Goal: Information Seeking & Learning: Find specific fact

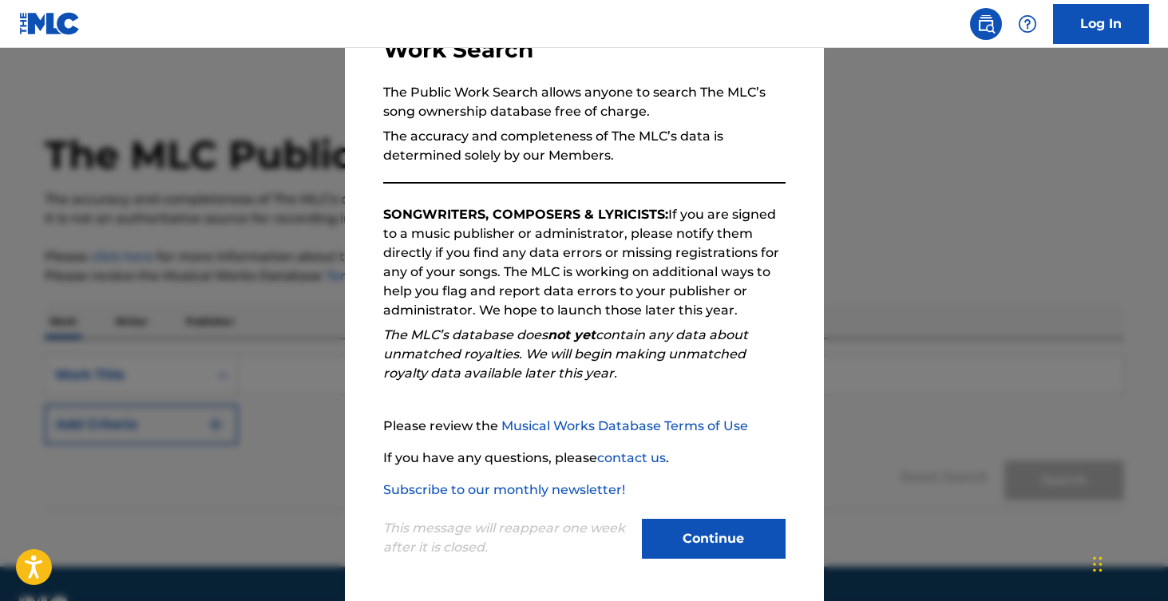
scroll to position [129, 0]
click at [720, 536] on button "Continue" at bounding box center [714, 539] width 144 height 40
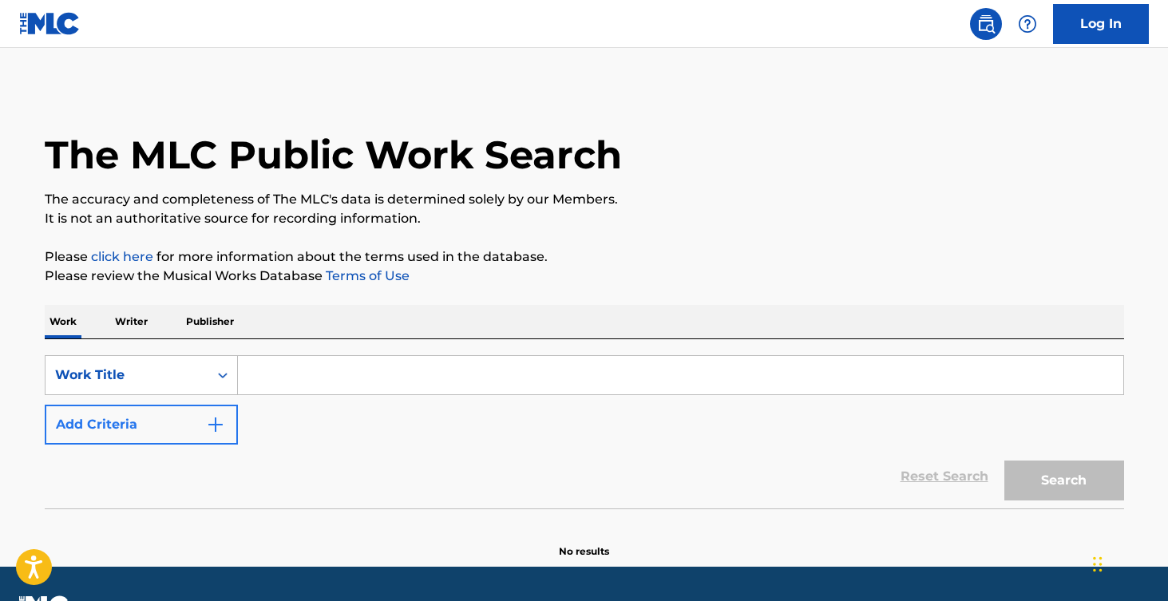
click at [216, 412] on button "Add Criteria" at bounding box center [141, 425] width 193 height 40
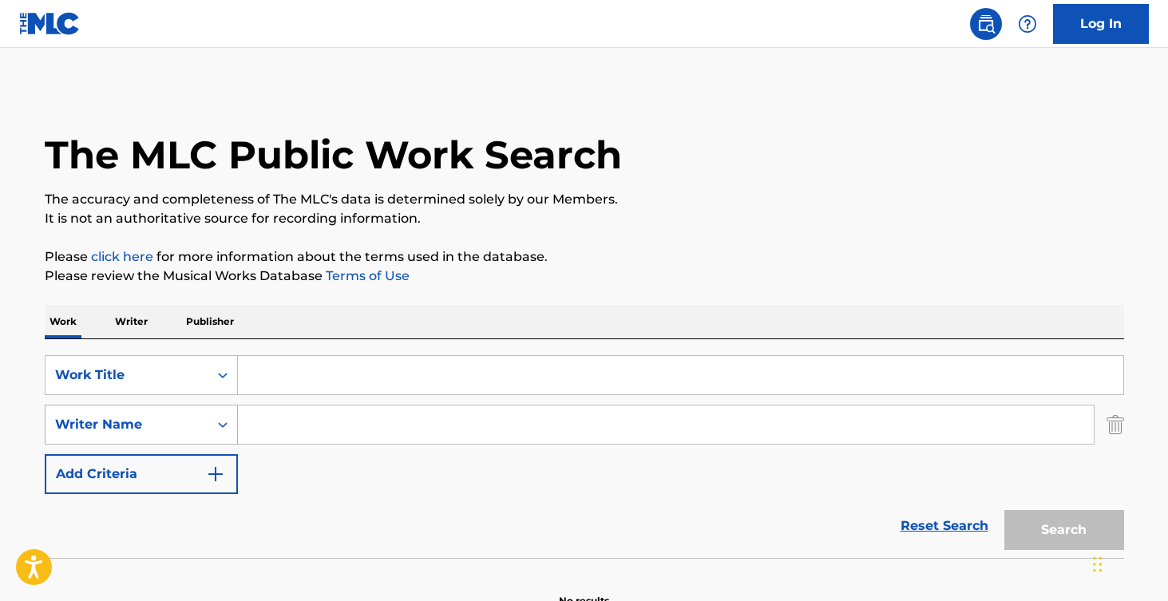
click at [196, 430] on div "Writer Name" at bounding box center [141, 425] width 193 height 40
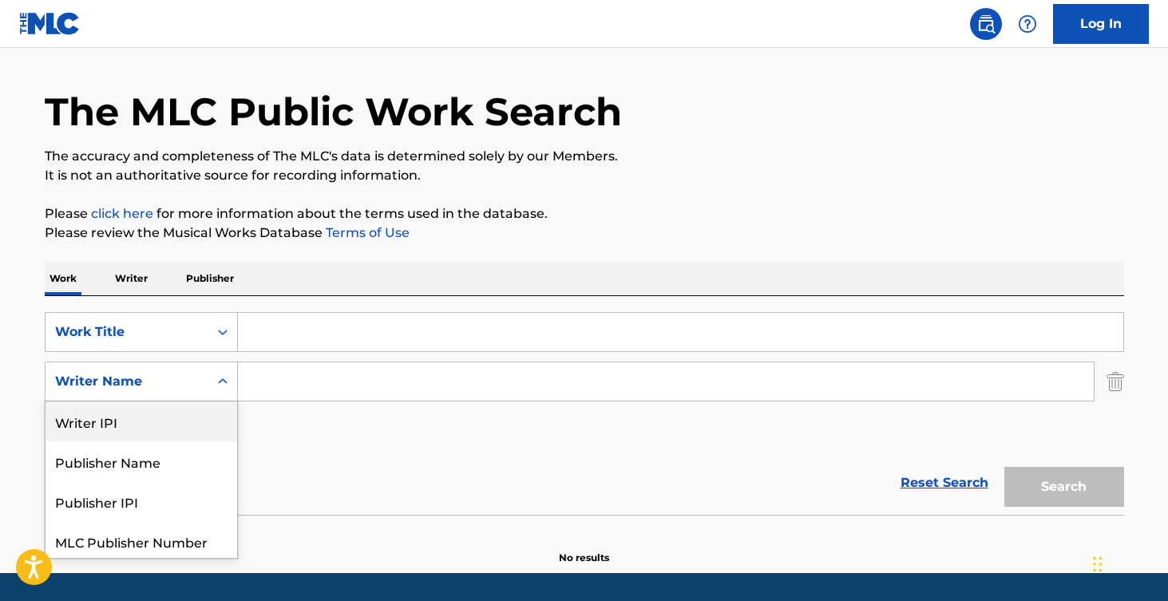
scroll to position [44, 0]
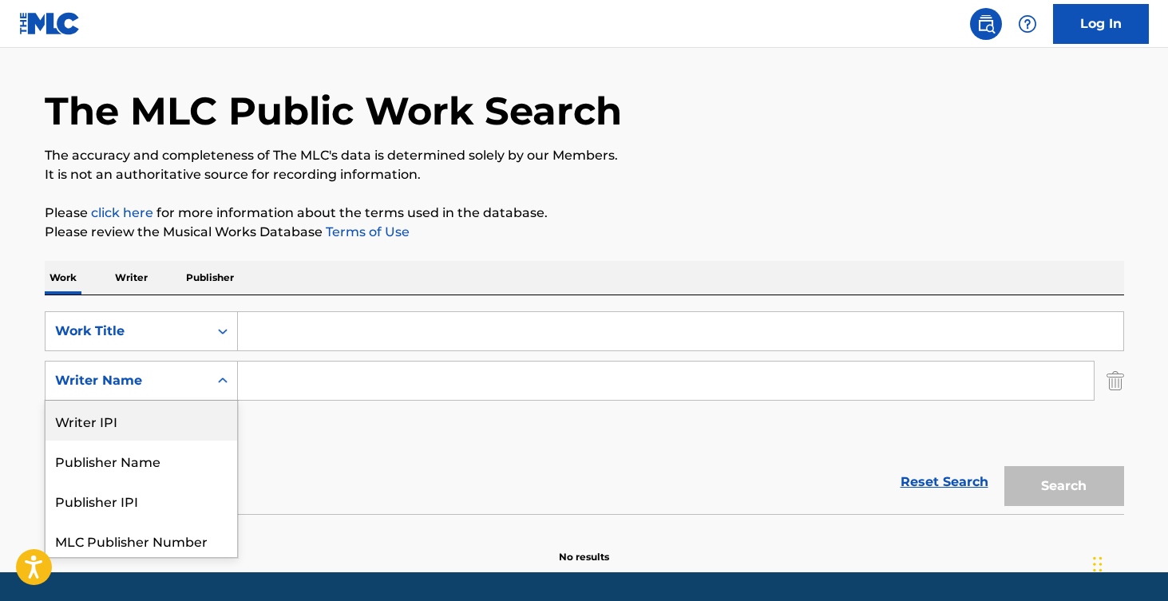
click at [385, 418] on div "SearchWithCriteria118b7a0f-fc4a-4342-aa55-29dcab1a2127 Work Title SearchWithCri…" at bounding box center [584, 380] width 1079 height 139
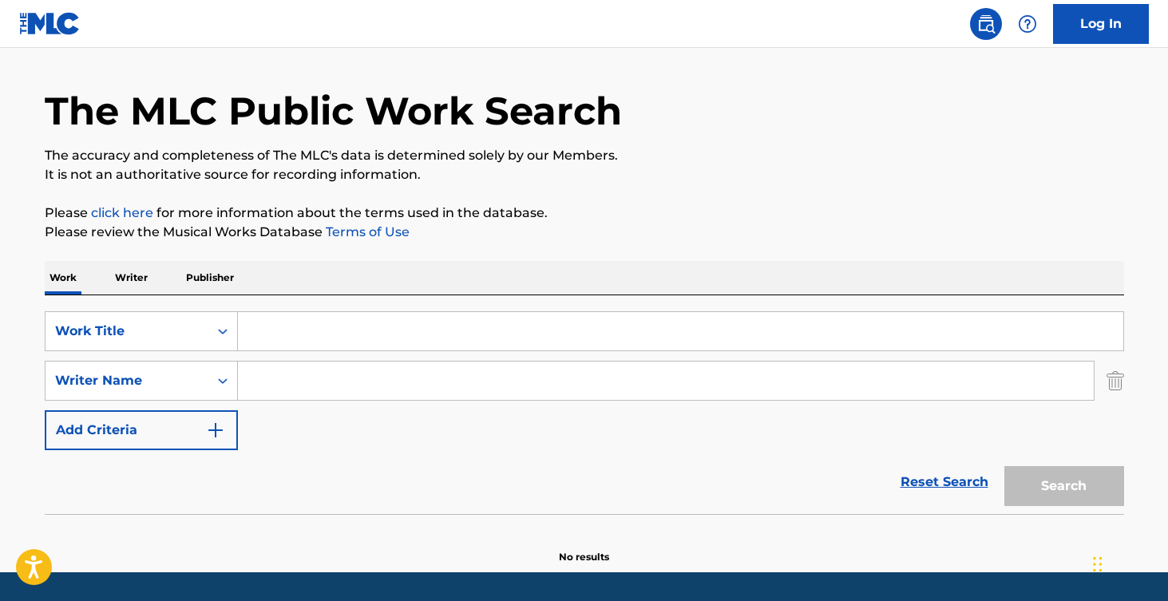
click at [321, 337] on input "Search Form" at bounding box center [680, 331] width 885 height 38
click at [320, 387] on input "Search Form" at bounding box center [666, 381] width 856 height 38
paste input "[PERSON_NAME] [PERSON_NAME]"
type input "[PERSON_NAME] [PERSON_NAME]"
click at [318, 325] on input "Search Form" at bounding box center [680, 331] width 885 height 38
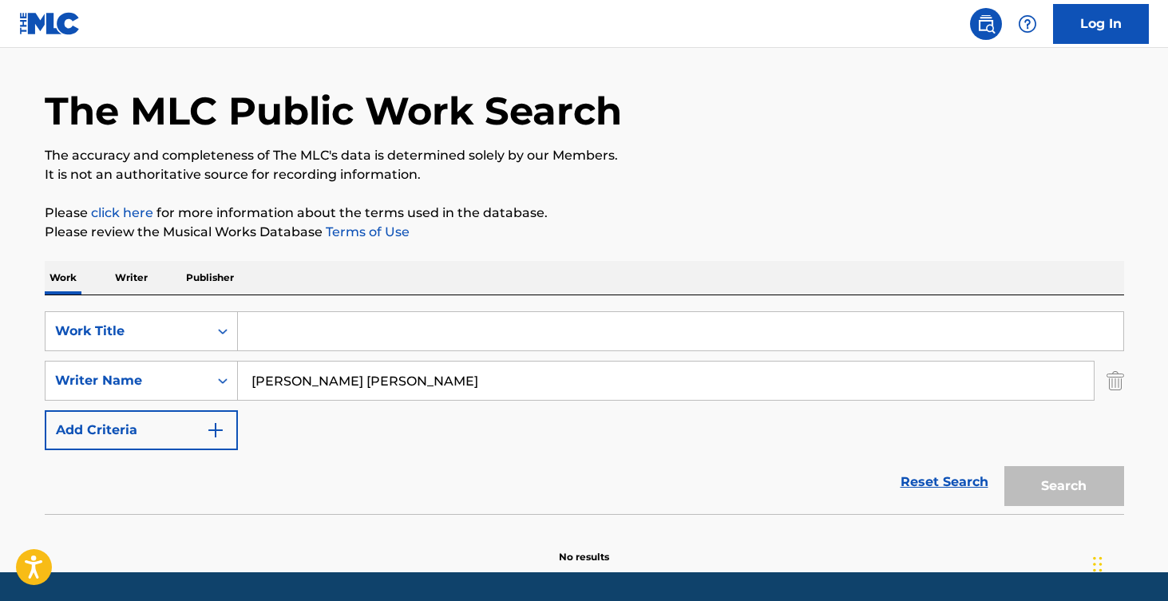
click at [446, 332] on input "Search Form" at bounding box center [680, 331] width 885 height 38
paste input "A GAME OF TWO HALVES"
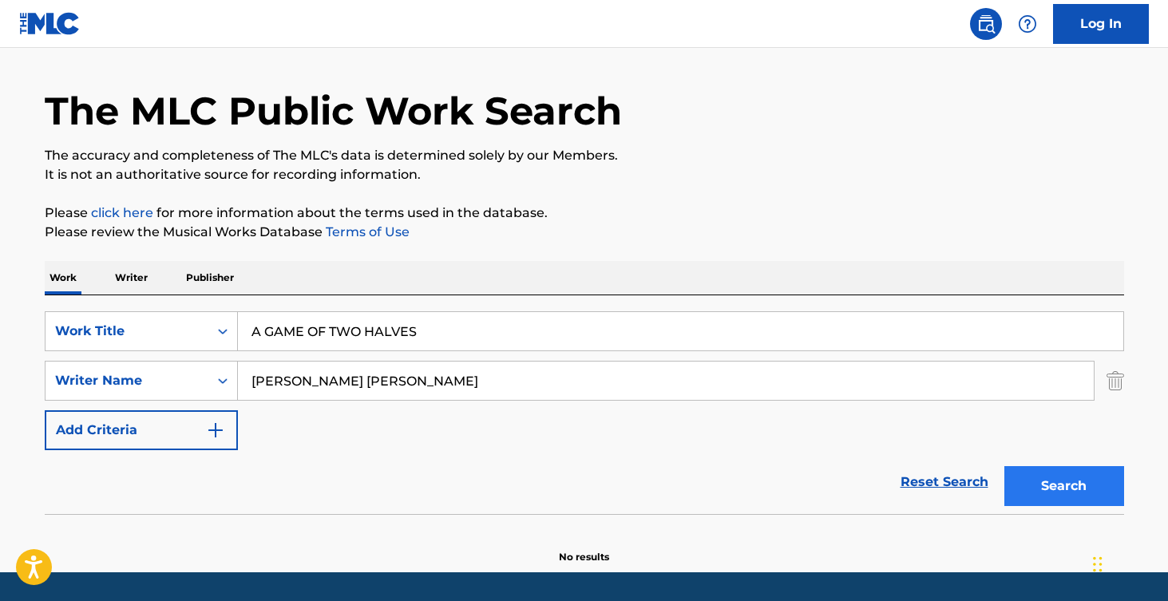
type input "A GAME OF TWO HALVES"
click at [1060, 483] on button "Search" at bounding box center [1064, 486] width 120 height 40
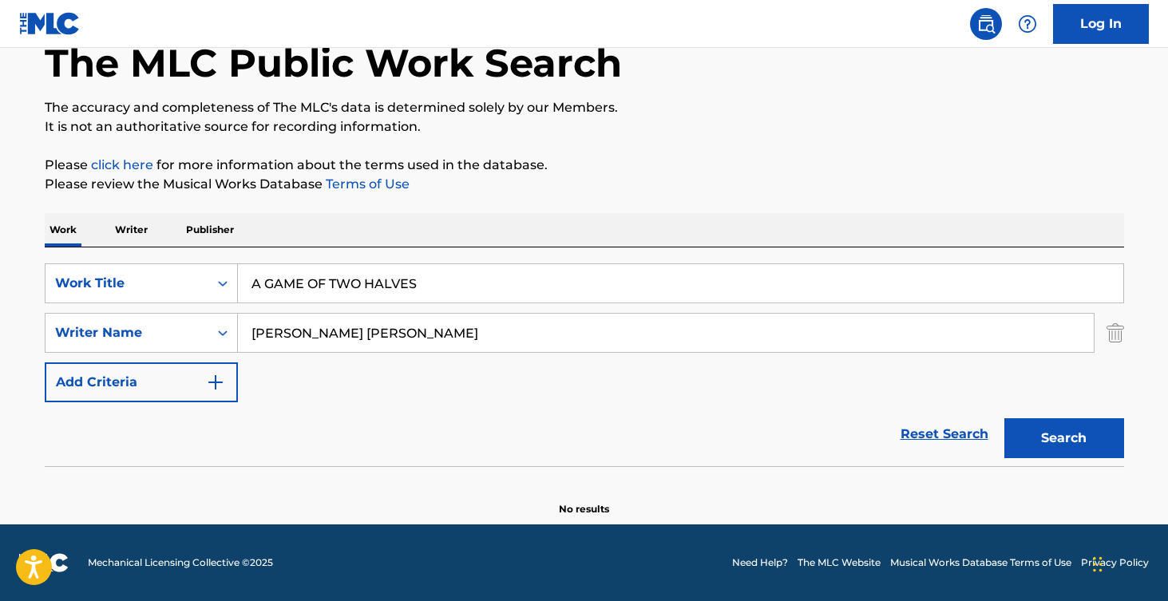
scroll to position [92, 0]
click at [493, 332] on input "[PERSON_NAME] [PERSON_NAME]" at bounding box center [666, 333] width 856 height 38
drag, startPoint x: 422, startPoint y: 335, endPoint x: 329, endPoint y: 336, distance: 93.4
click at [329, 336] on input "[PERSON_NAME] [PERSON_NAME]" at bounding box center [666, 333] width 856 height 38
click at [1063, 438] on button "Search" at bounding box center [1064, 438] width 120 height 40
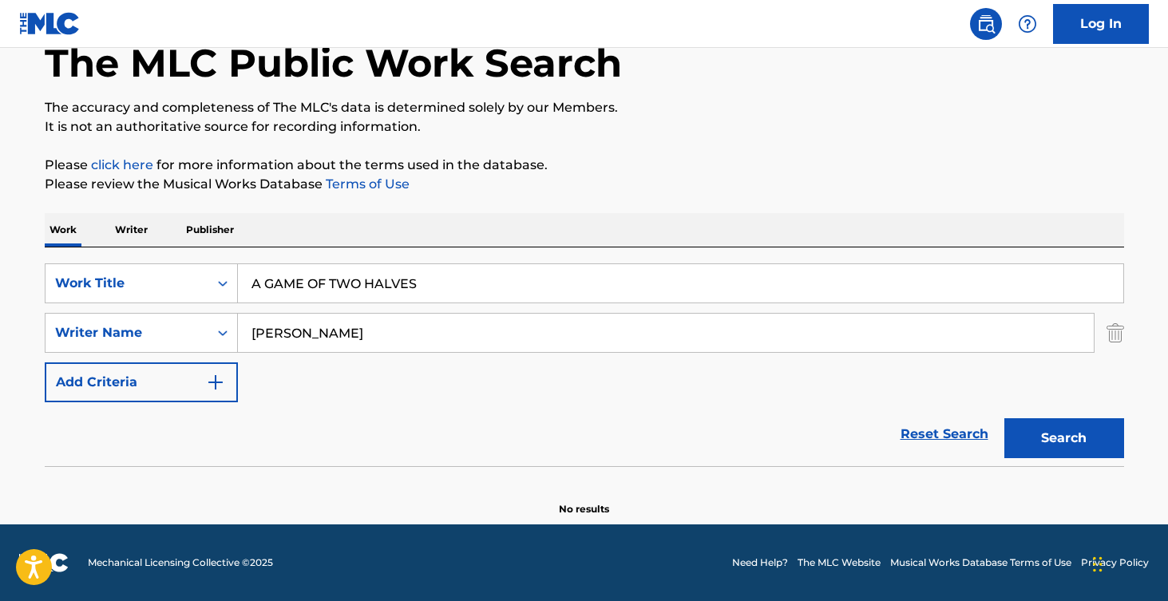
type input "[PERSON_NAME]"
click at [1063, 438] on button "Search" at bounding box center [1064, 438] width 120 height 40
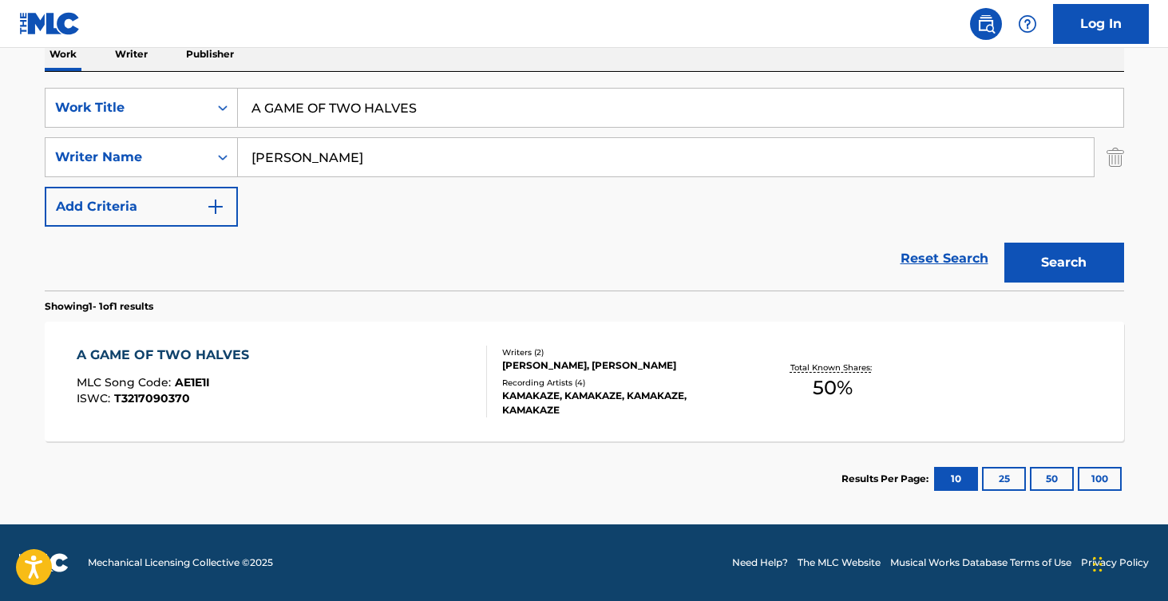
scroll to position [267, 0]
click at [802, 408] on div "A GAME OF TWO HALVES MLC Song Code : AE1E1I ISWC : T3217090370 Writers ( 2 ) [P…" at bounding box center [584, 382] width 1079 height 120
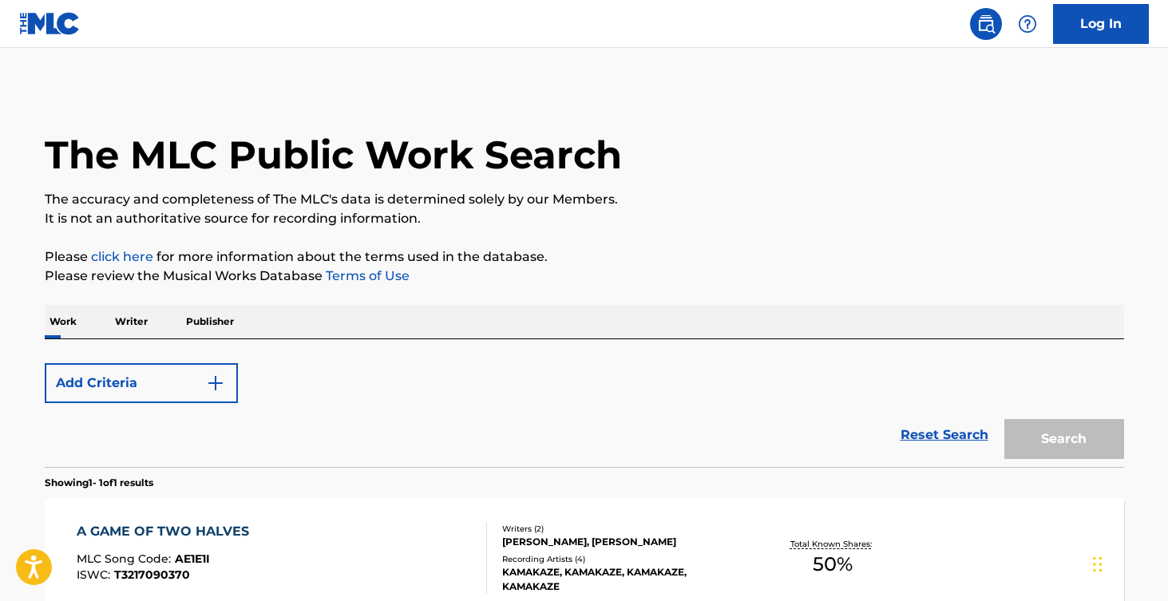
scroll to position [176, 0]
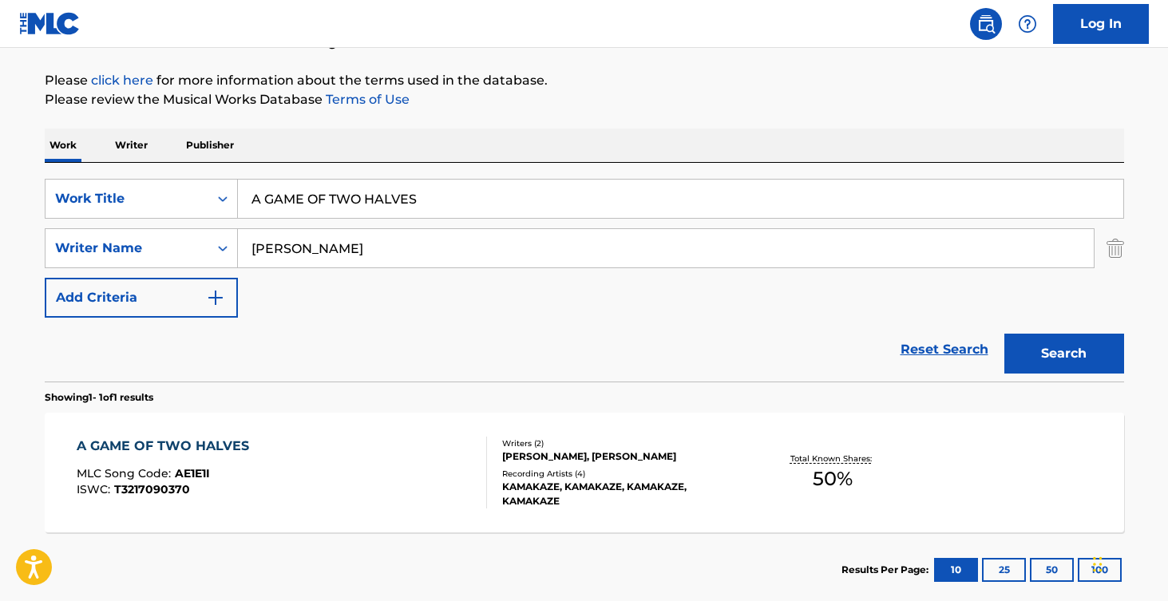
click at [359, 196] on input "A GAME OF TWO HALVES" at bounding box center [680, 199] width 885 height 38
paste input "FOOT MAGIC"
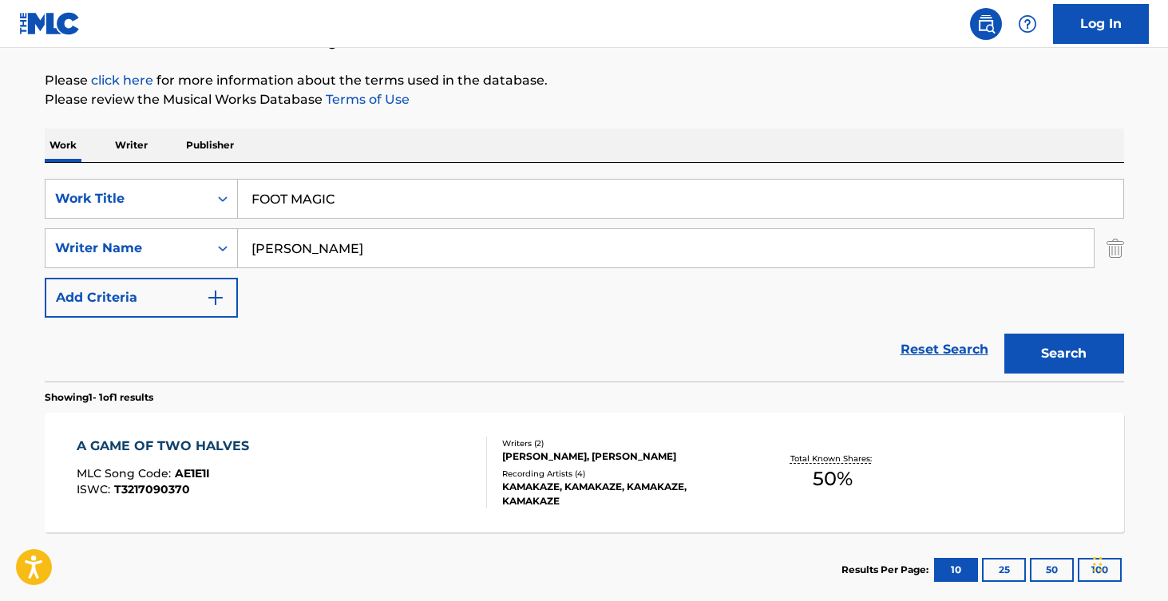
type input "FOOT MAGIC"
click at [340, 244] on input "[PERSON_NAME]" at bounding box center [666, 248] width 856 height 38
click at [398, 245] on input "[PERSON_NAME]" at bounding box center [666, 248] width 856 height 38
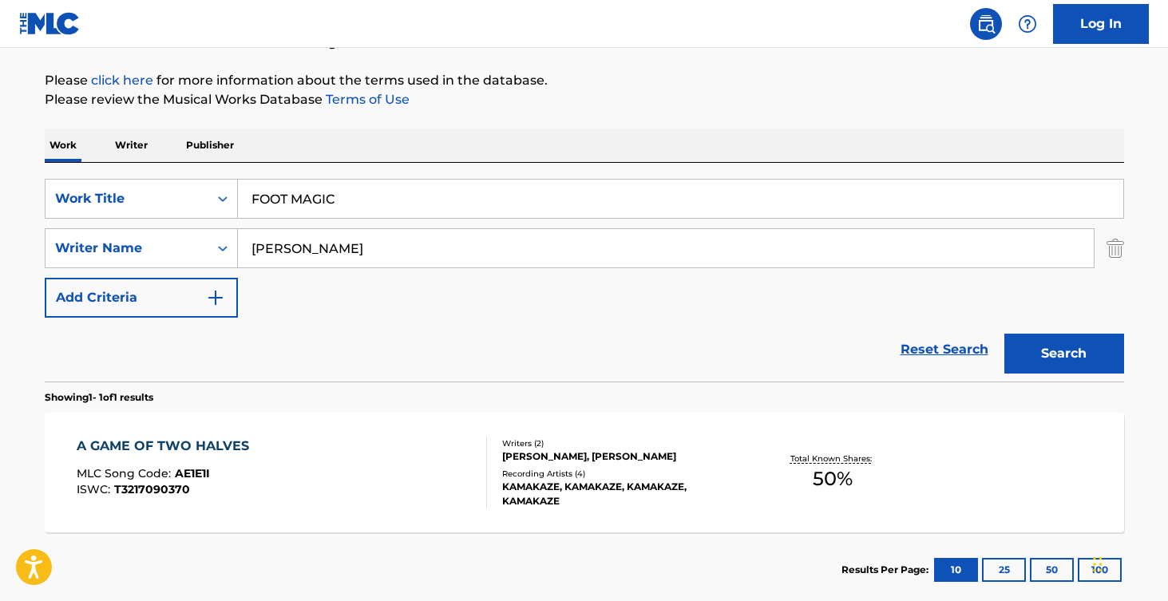
click at [861, 252] on input "[PERSON_NAME]" at bounding box center [666, 248] width 856 height 38
click at [1051, 351] on button "Search" at bounding box center [1064, 354] width 120 height 40
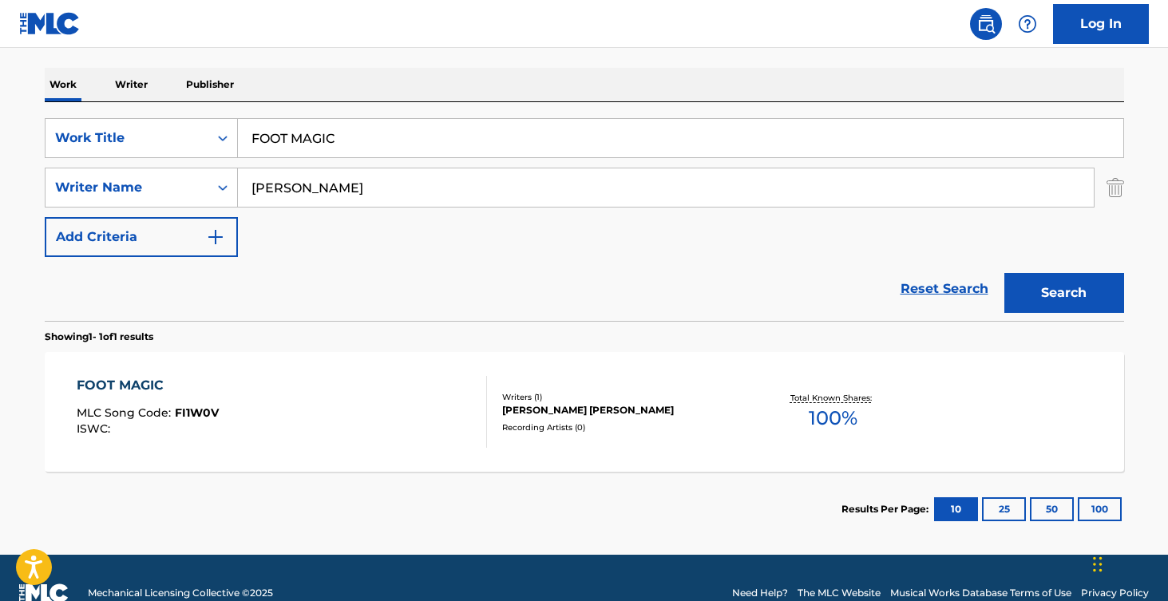
scroll to position [240, 0]
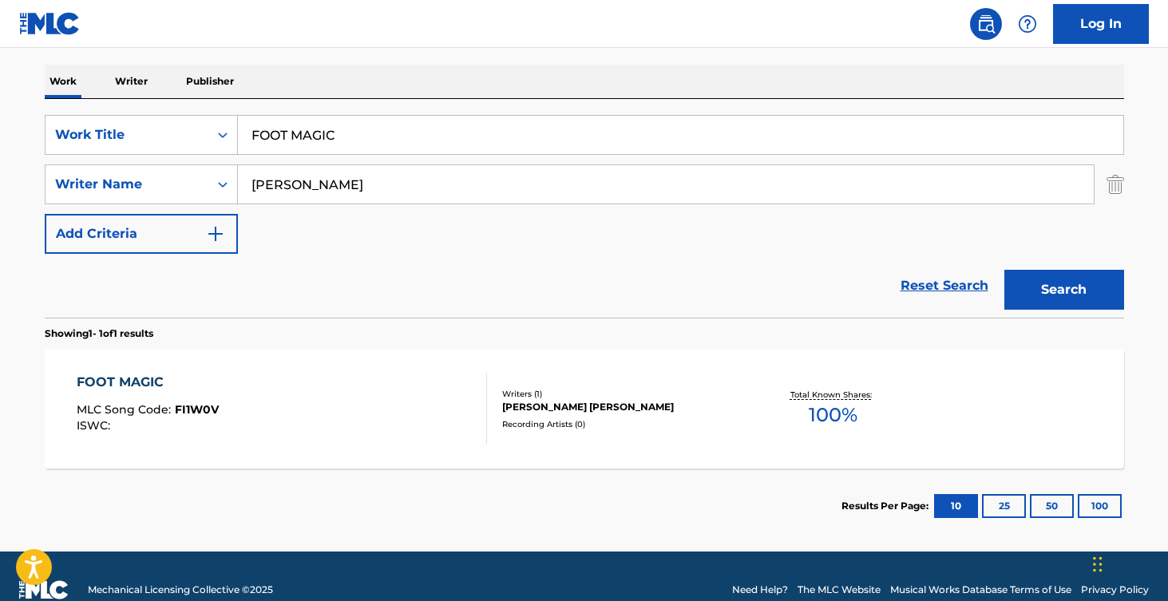
click at [240, 414] on div "FOOT MAGIC MLC Song Code : FI1W0V ISWC :" at bounding box center [282, 409] width 410 height 72
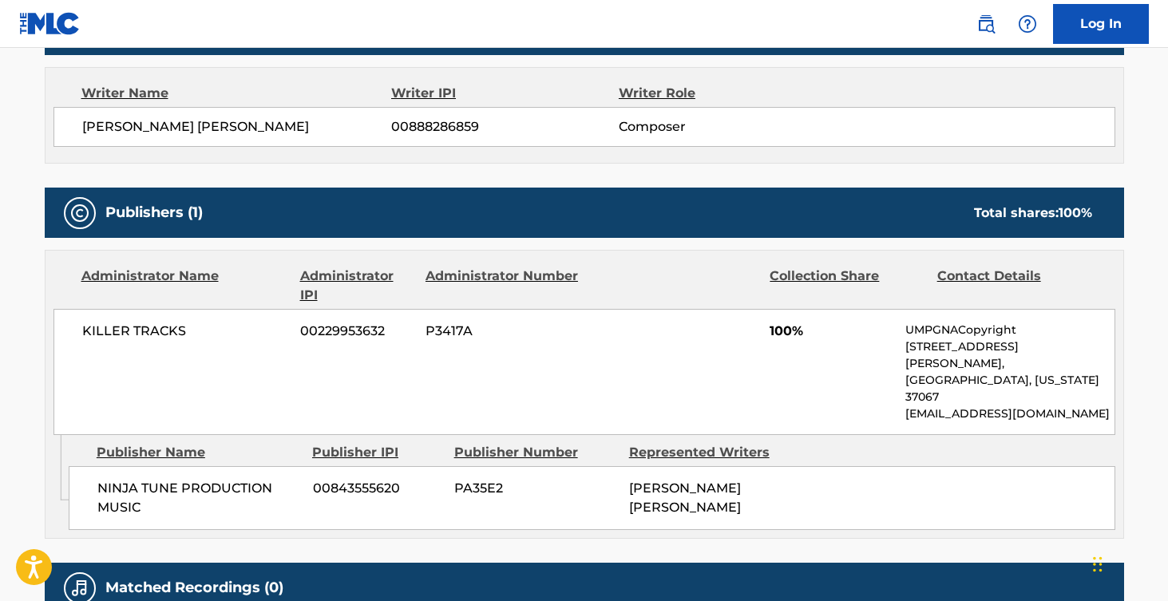
scroll to position [558, 0]
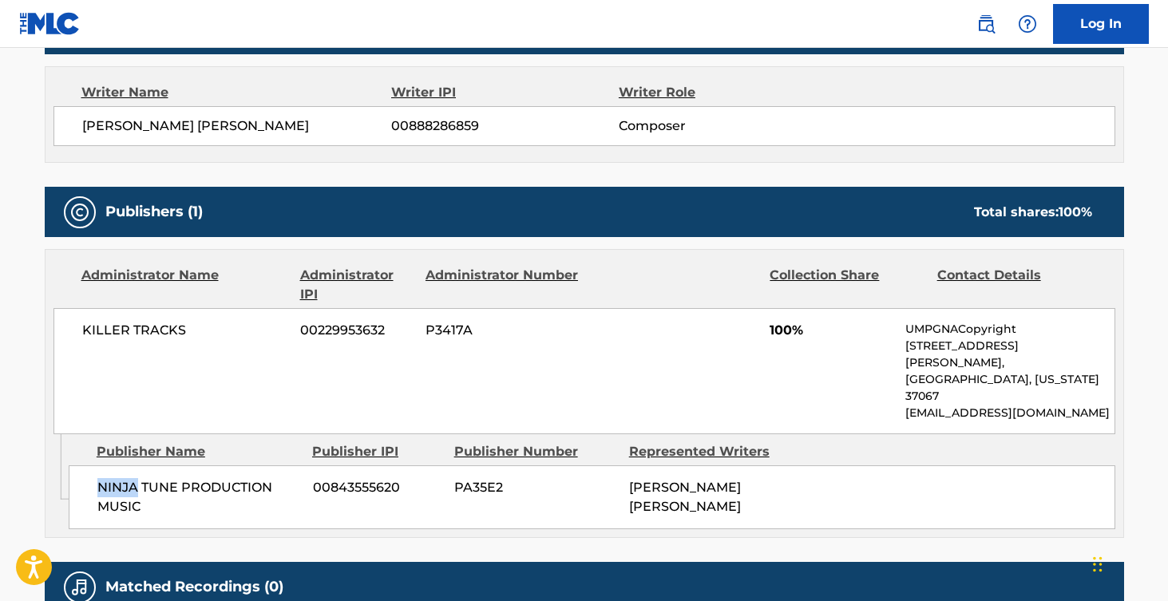
drag, startPoint x: 97, startPoint y: 453, endPoint x: 137, endPoint y: 454, distance: 40.8
click at [137, 478] on span "NINJA TUNE PRODUCTION MUSIC" at bounding box center [199, 497] width 204 height 38
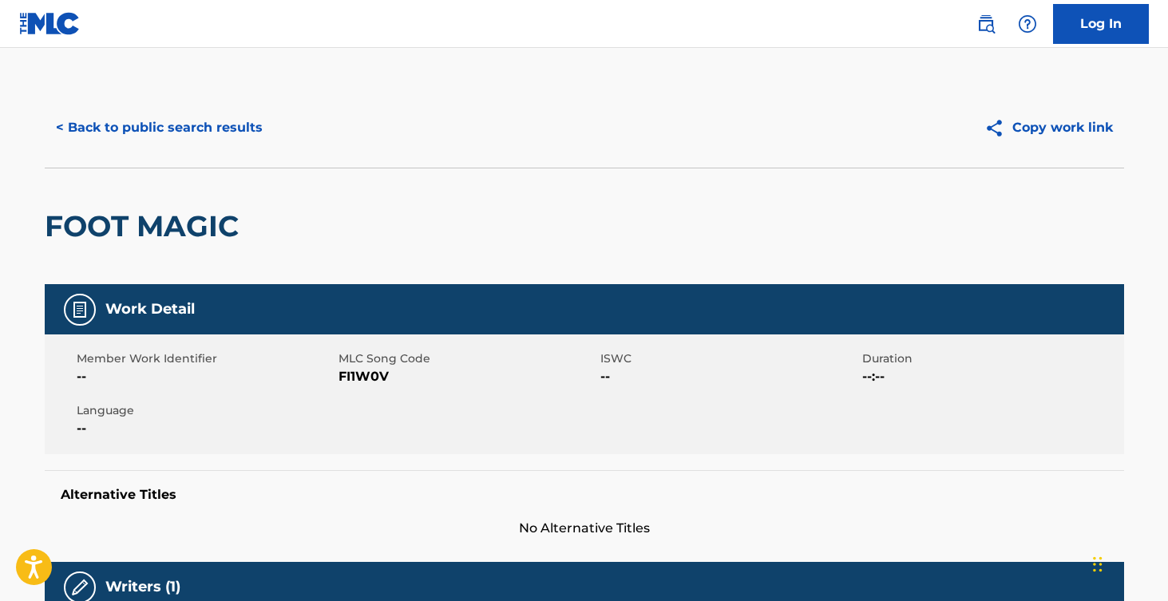
scroll to position [0, 0]
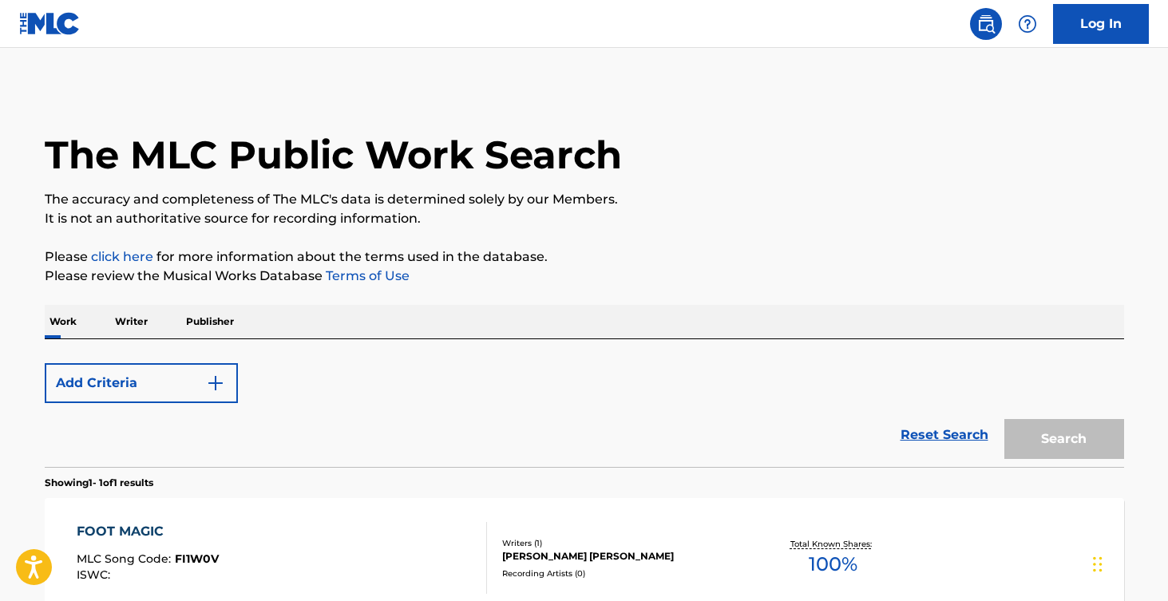
scroll to position [176, 0]
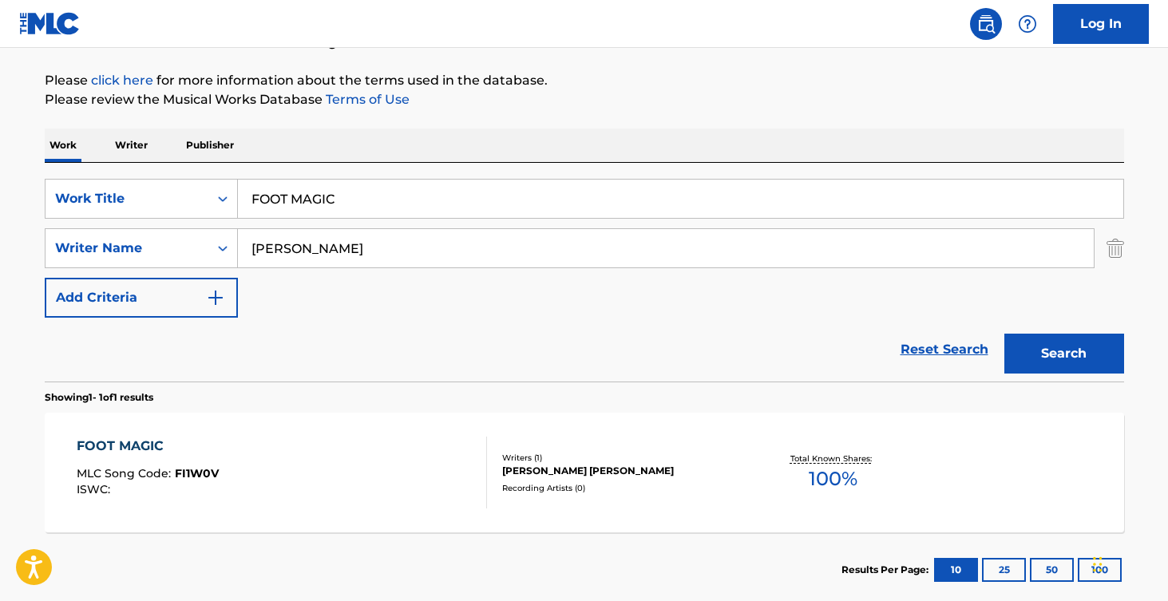
click at [343, 182] on input "FOOT MAGIC" at bounding box center [680, 199] width 885 height 38
type input "v"
paste input "2 Good 2 Be True"
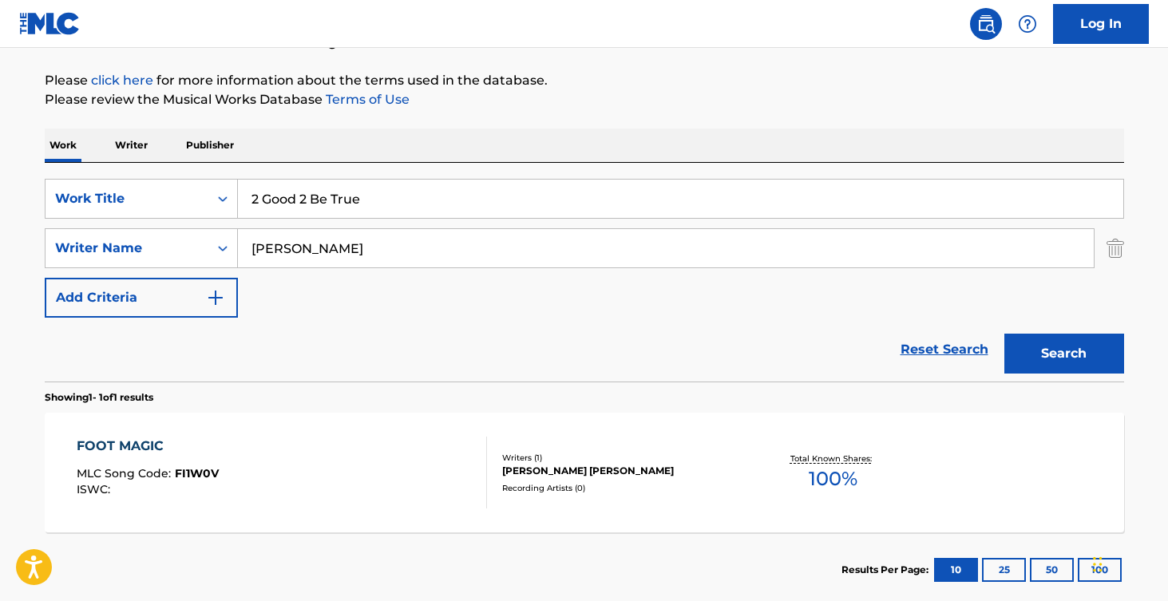
type input "2 Good 2 Be True"
click at [319, 249] on input "[PERSON_NAME]" at bounding box center [666, 248] width 856 height 38
click at [382, 246] on input "[PERSON_NAME]" at bounding box center [666, 248] width 856 height 38
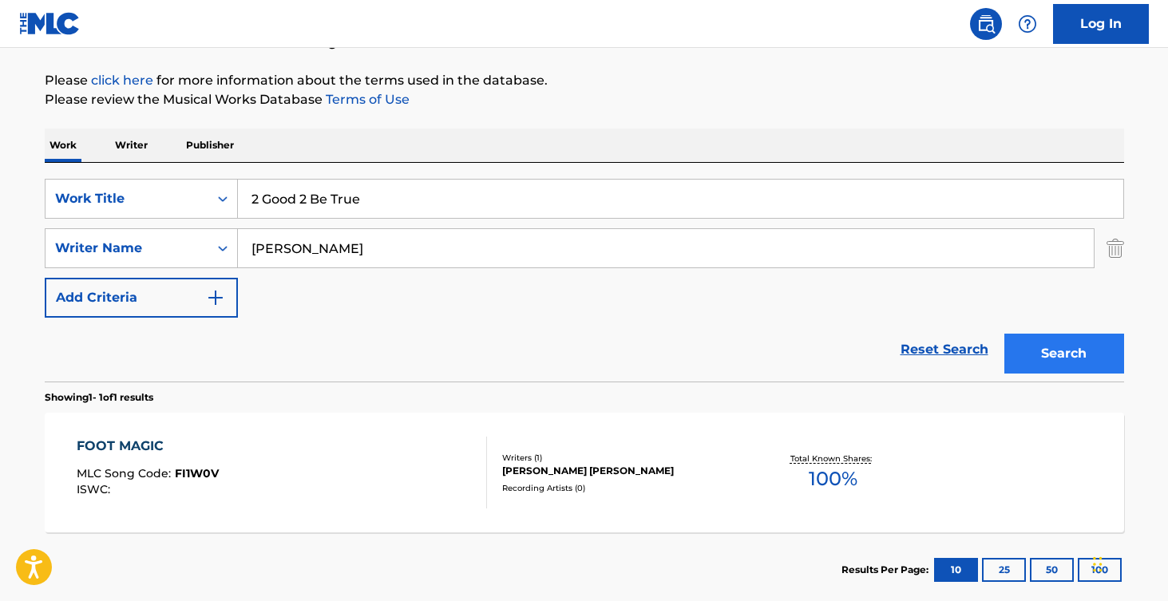
click at [1067, 362] on button "Search" at bounding box center [1064, 354] width 120 height 40
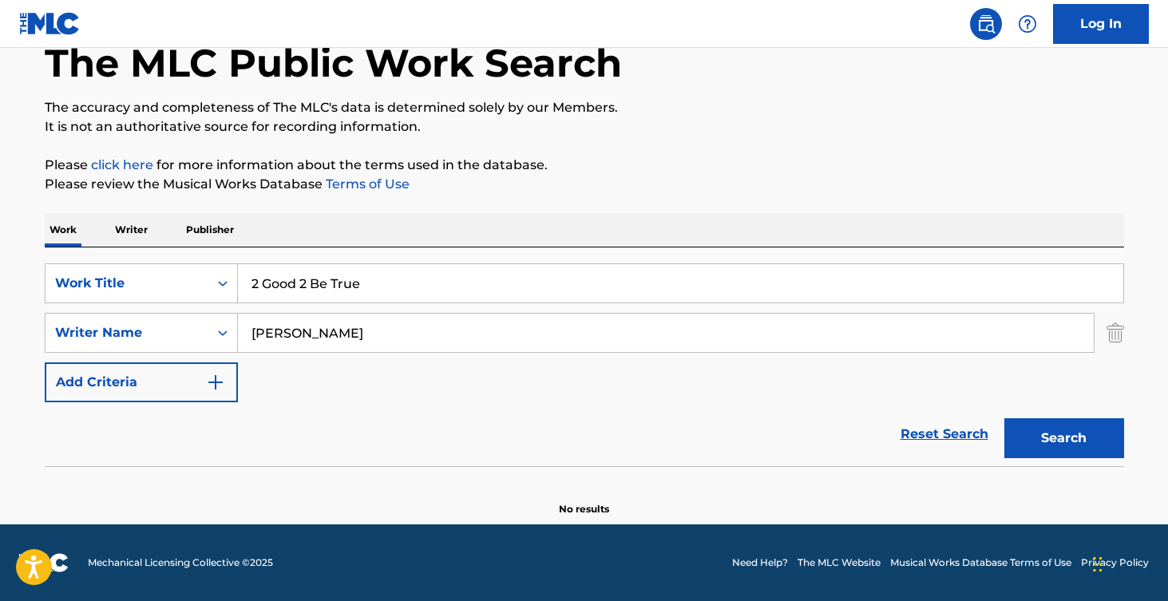
scroll to position [92, 0]
click at [401, 329] on input "[PERSON_NAME]" at bounding box center [666, 333] width 856 height 38
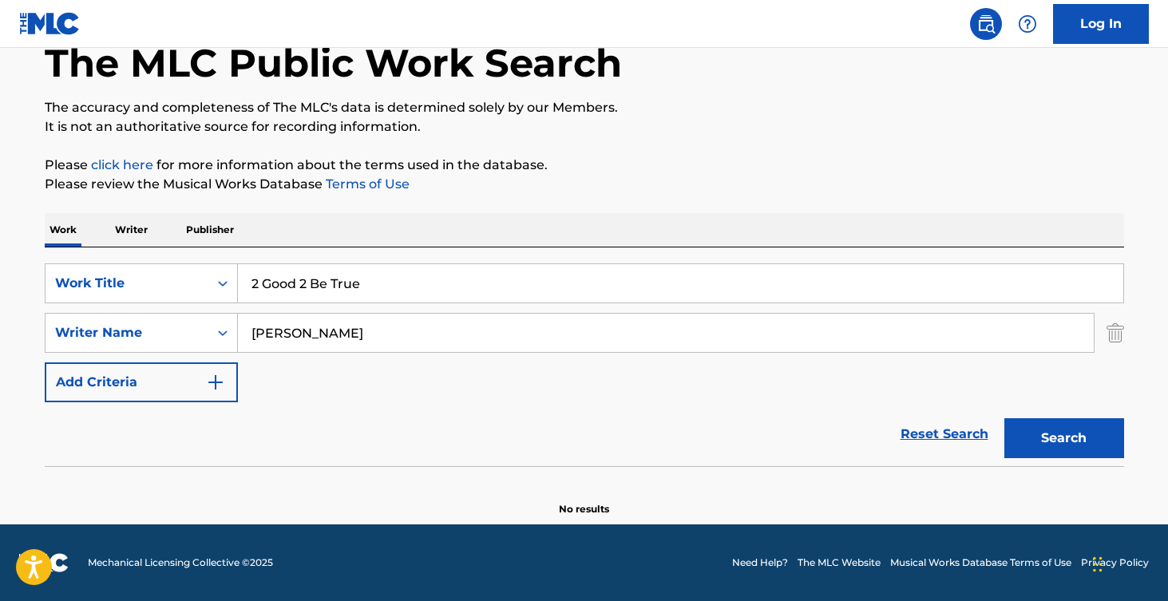
click at [401, 329] on input "[PERSON_NAME]" at bounding box center [666, 333] width 856 height 38
paste input "2 Good 2 Be True"
type input "2 Good 2 Be True"
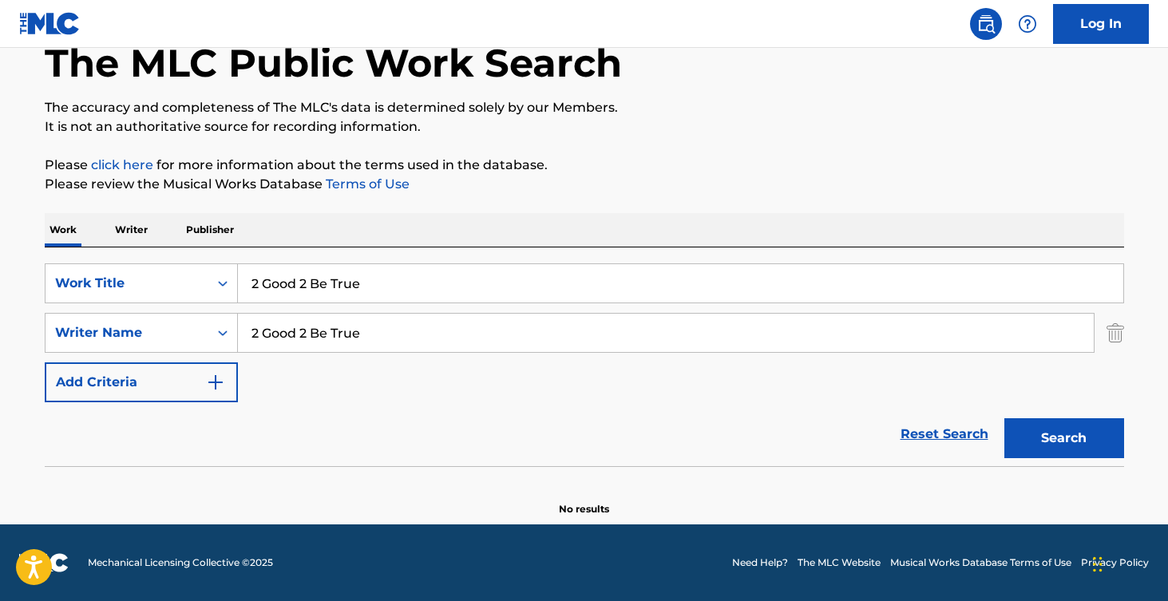
click at [337, 331] on input "2 Good 2 Be True" at bounding box center [666, 333] width 856 height 38
